Goal: Information Seeking & Learning: Learn about a topic

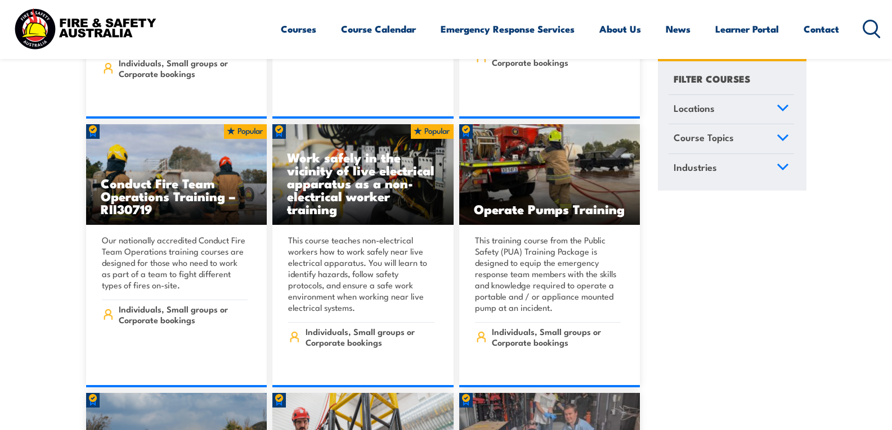
scroll to position [1857, 0]
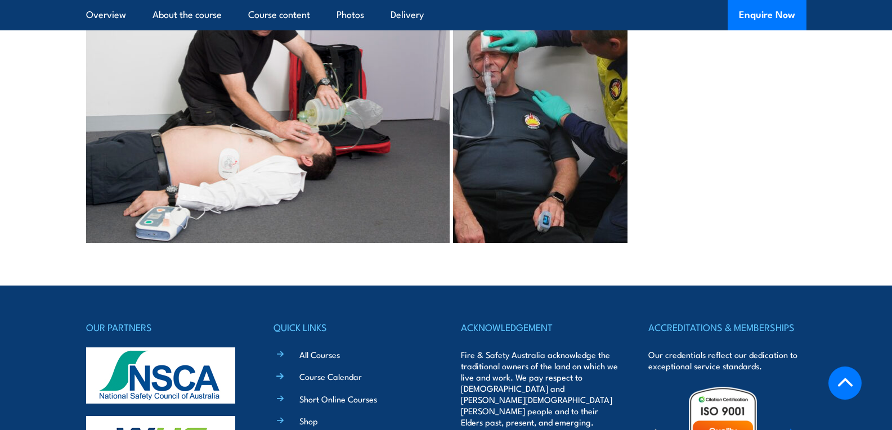
scroll to position [2683, 0]
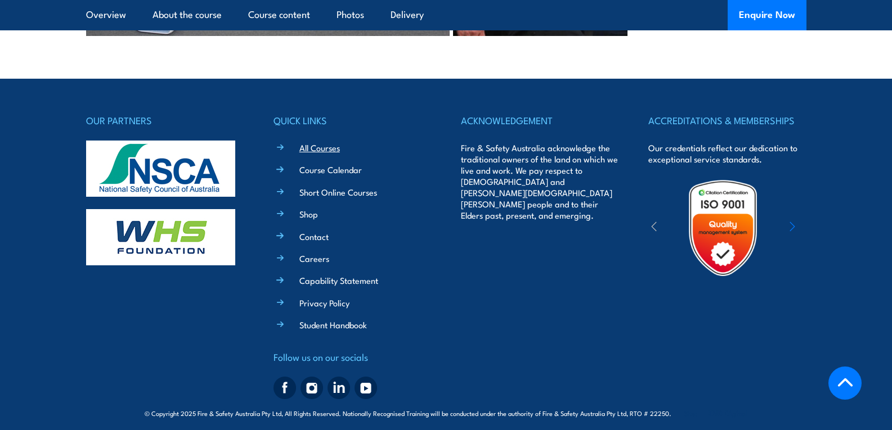
click at [333, 142] on link "All Courses" at bounding box center [319, 148] width 41 height 12
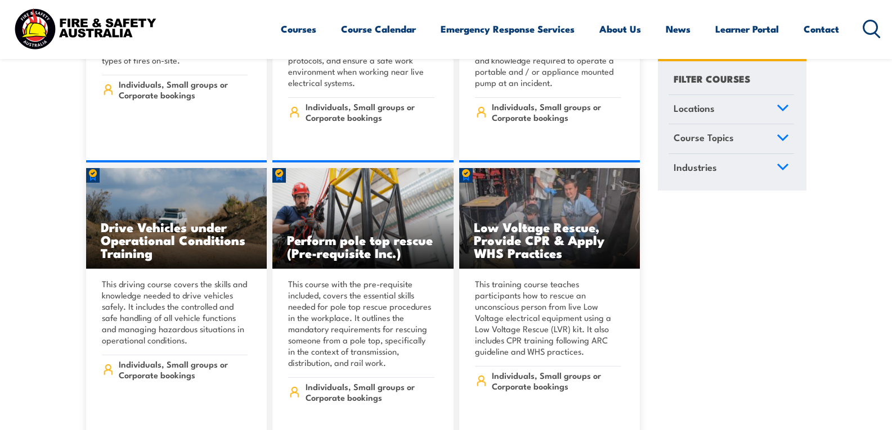
scroll to position [2195, 0]
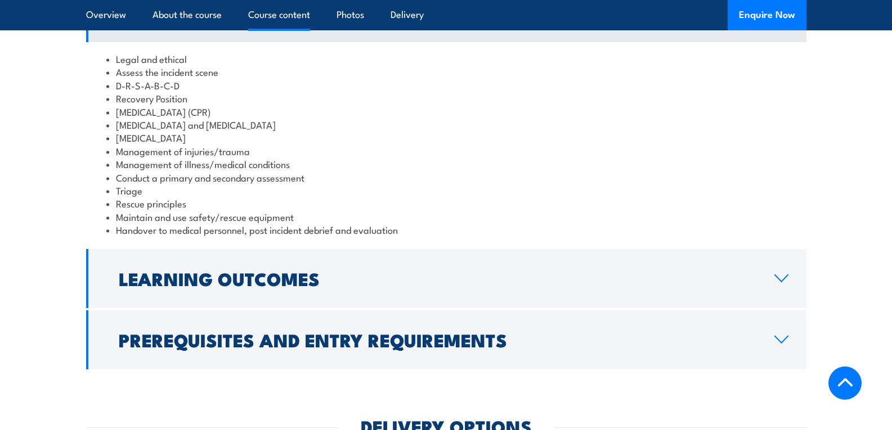
scroll to position [1051, 0]
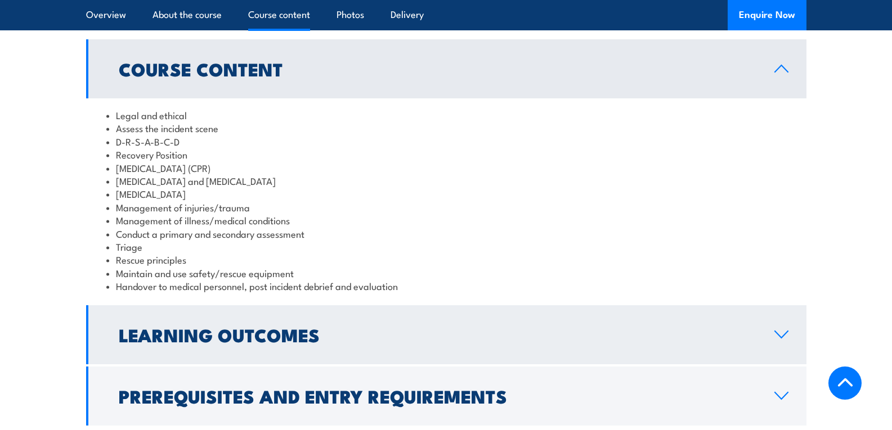
click at [778, 349] on link "Learning Outcomes" at bounding box center [446, 335] width 720 height 59
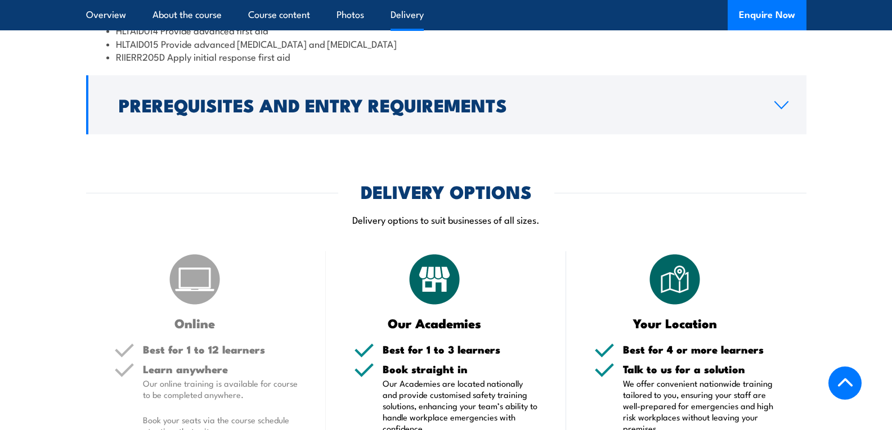
scroll to position [1501, 0]
